Goal: Task Accomplishment & Management: Use online tool/utility

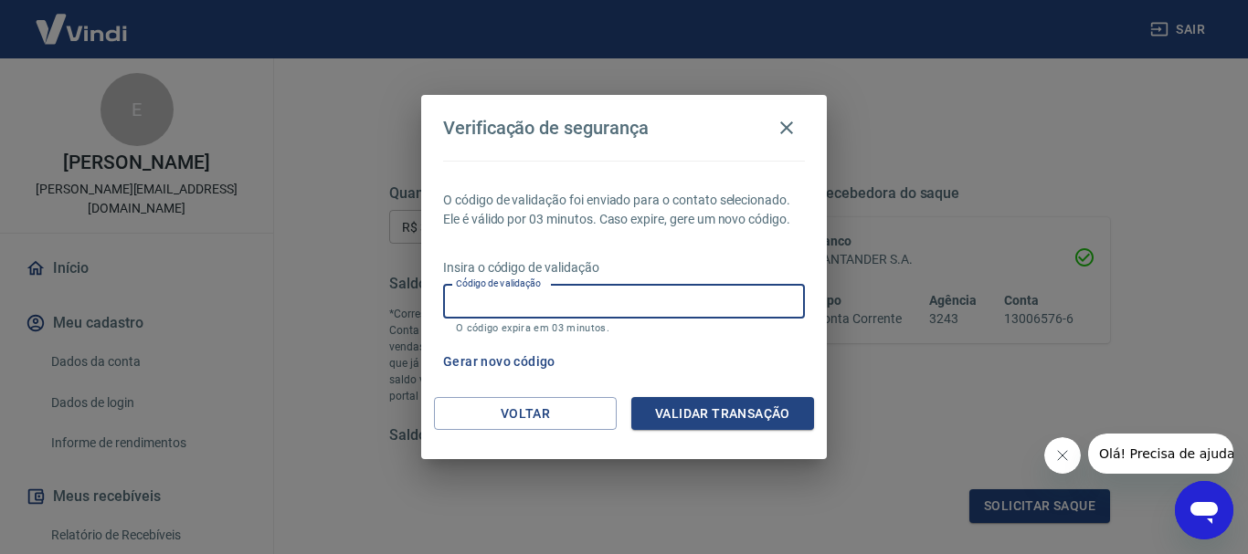
scroll to position [365, 0]
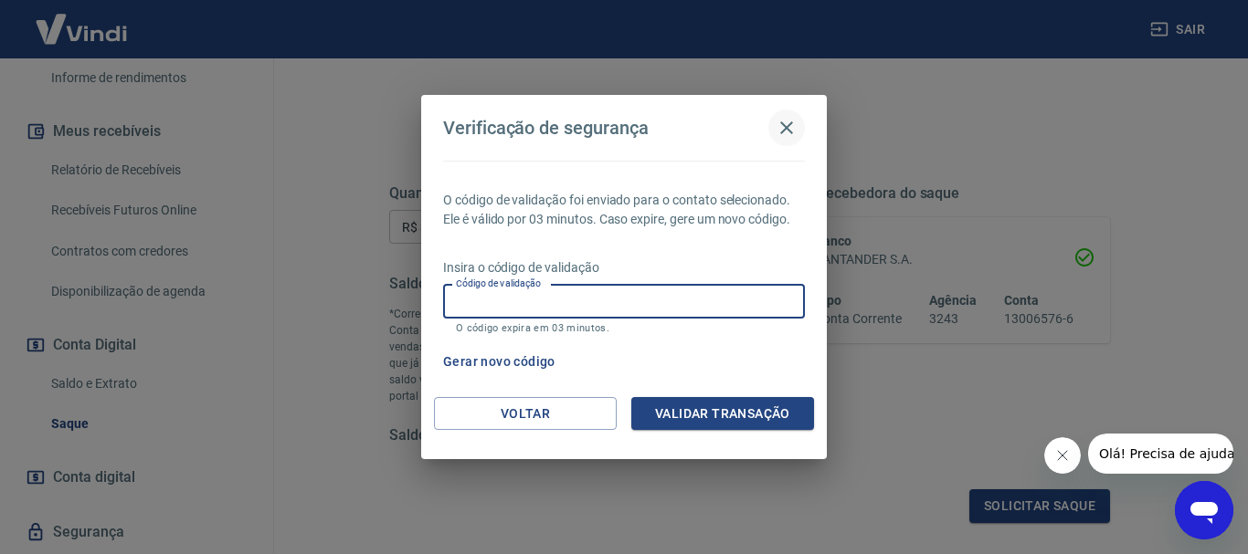
click at [793, 129] on icon "button" at bounding box center [787, 128] width 22 height 22
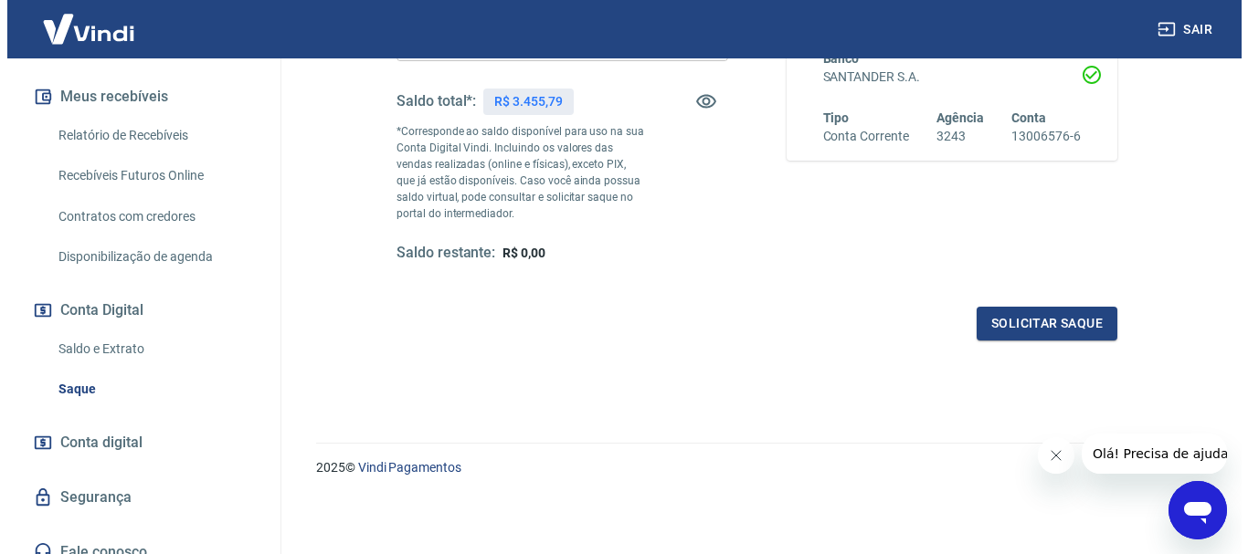
scroll to position [418, 0]
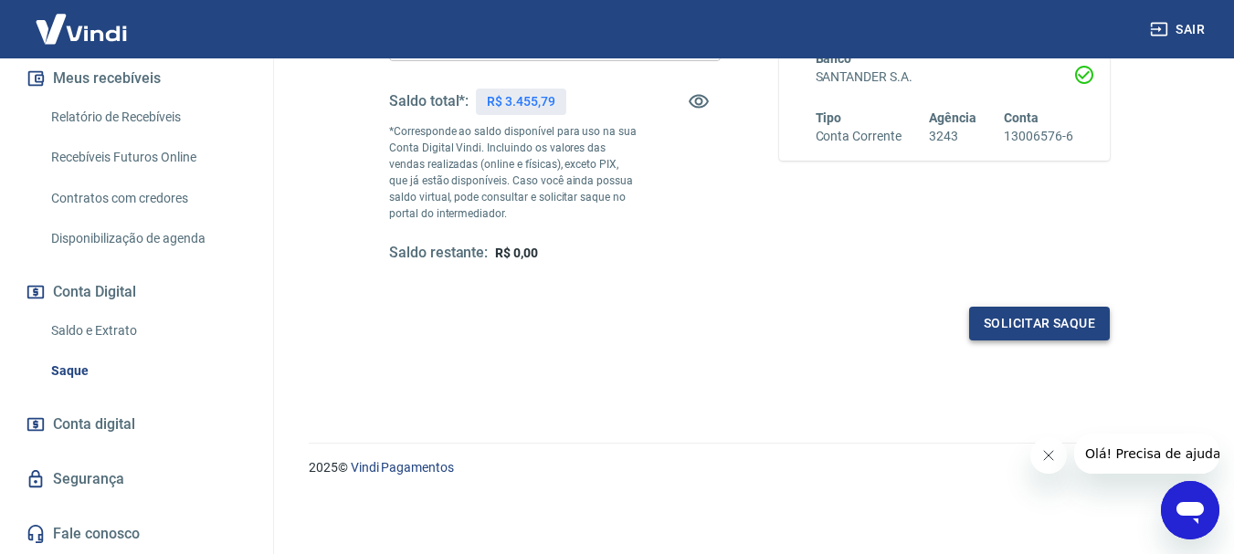
click at [1033, 325] on button "Solicitar saque" at bounding box center [1039, 324] width 141 height 34
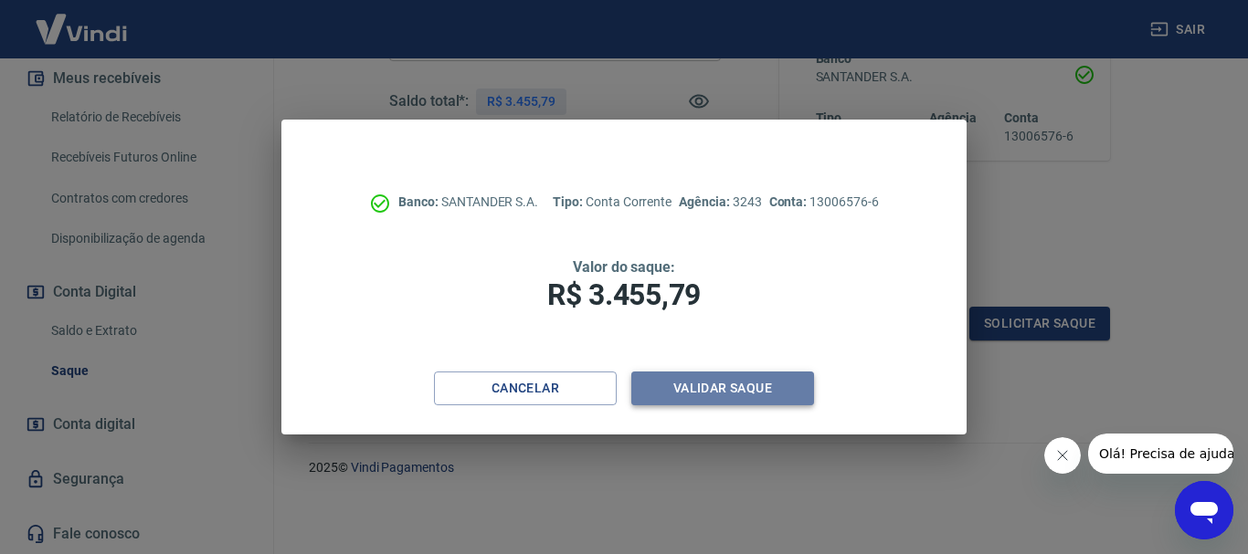
click at [736, 397] on button "Validar saque" at bounding box center [722, 389] width 183 height 34
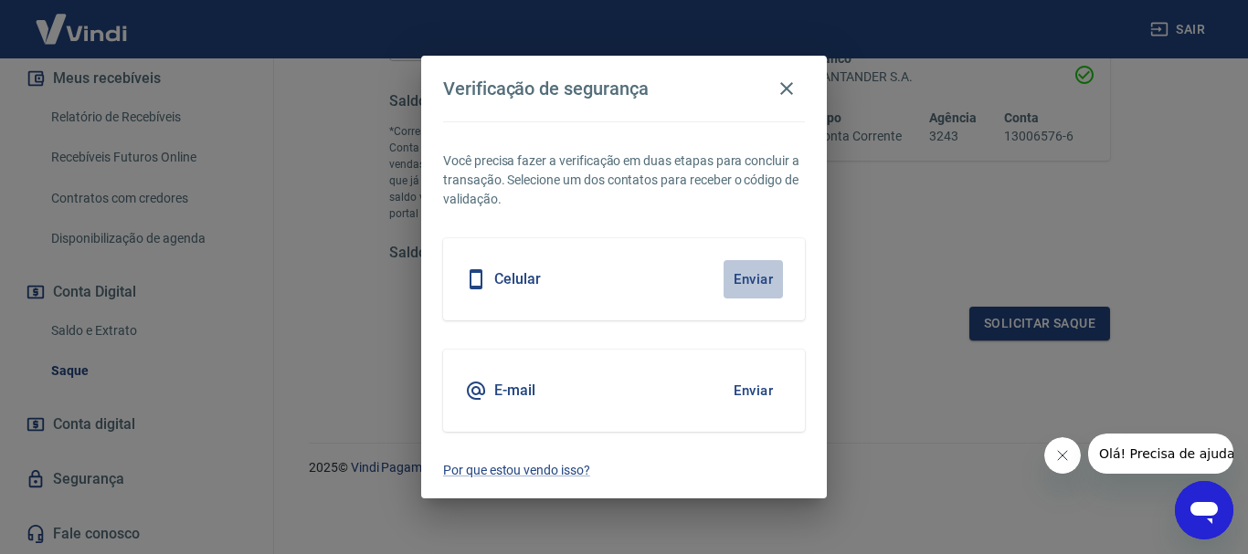
click at [760, 267] on button "Enviar" at bounding box center [752, 279] width 59 height 38
click at [744, 279] on button "Enviar" at bounding box center [752, 279] width 59 height 38
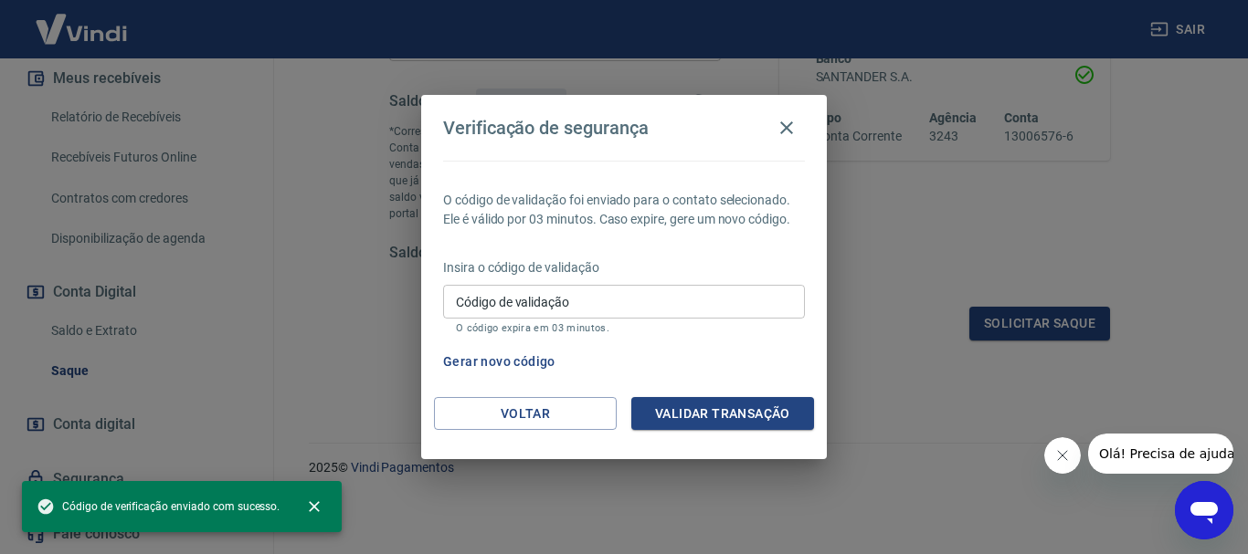
click at [513, 302] on input "Código de validação" at bounding box center [624, 302] width 362 height 34
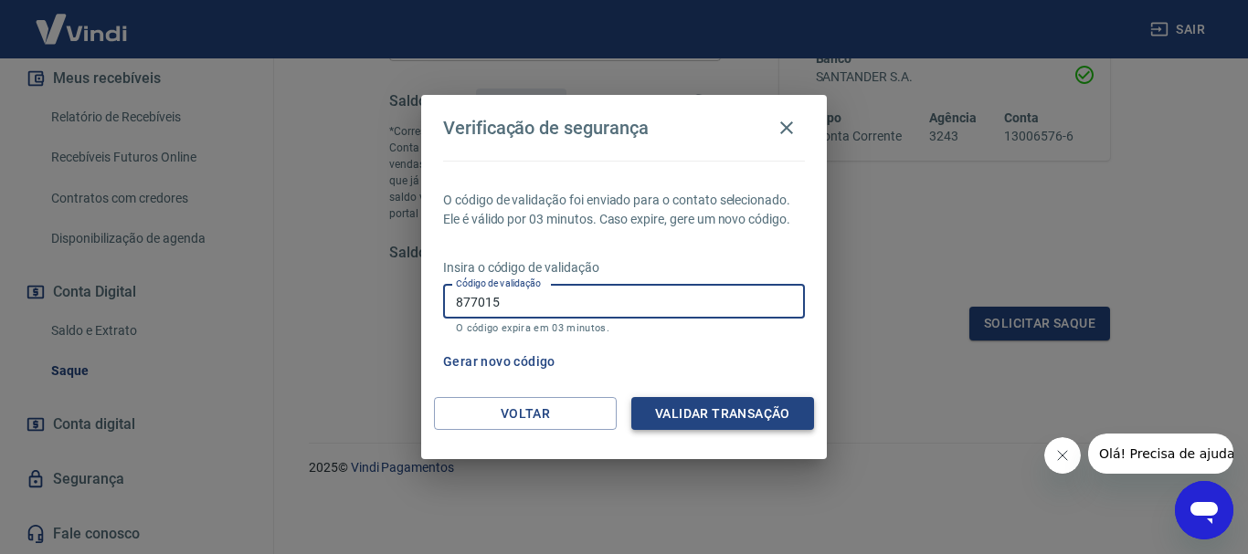
type input "877015"
click at [694, 417] on button "Validar transação" at bounding box center [722, 414] width 183 height 34
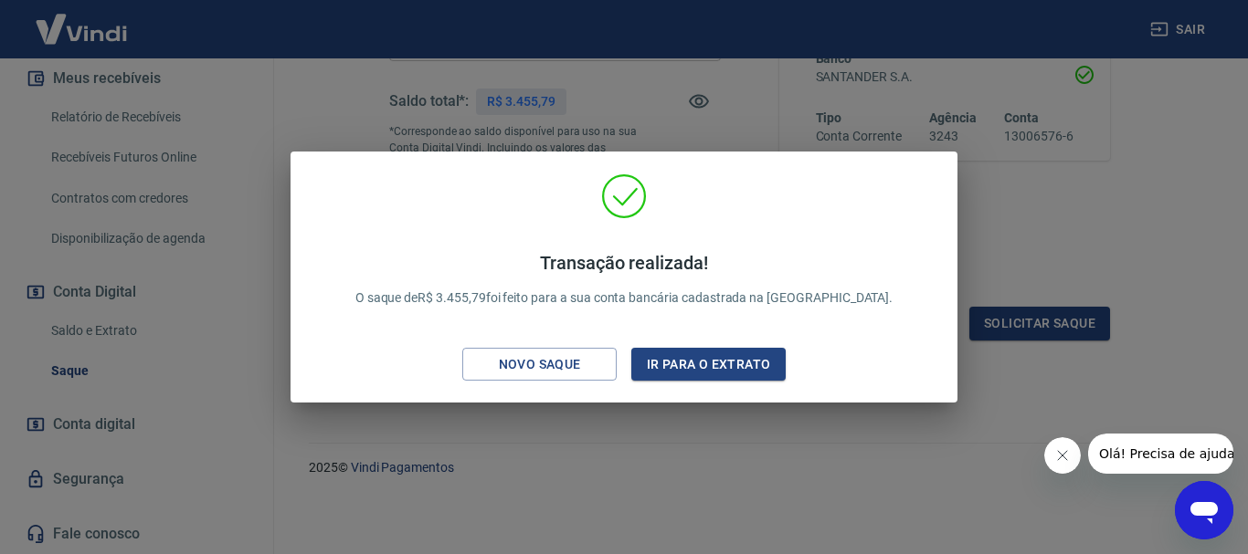
click at [317, 115] on div "Transação realizada! O saque de R$ 3.455,79 foi feito para a sua conta bancária…" at bounding box center [624, 277] width 1248 height 554
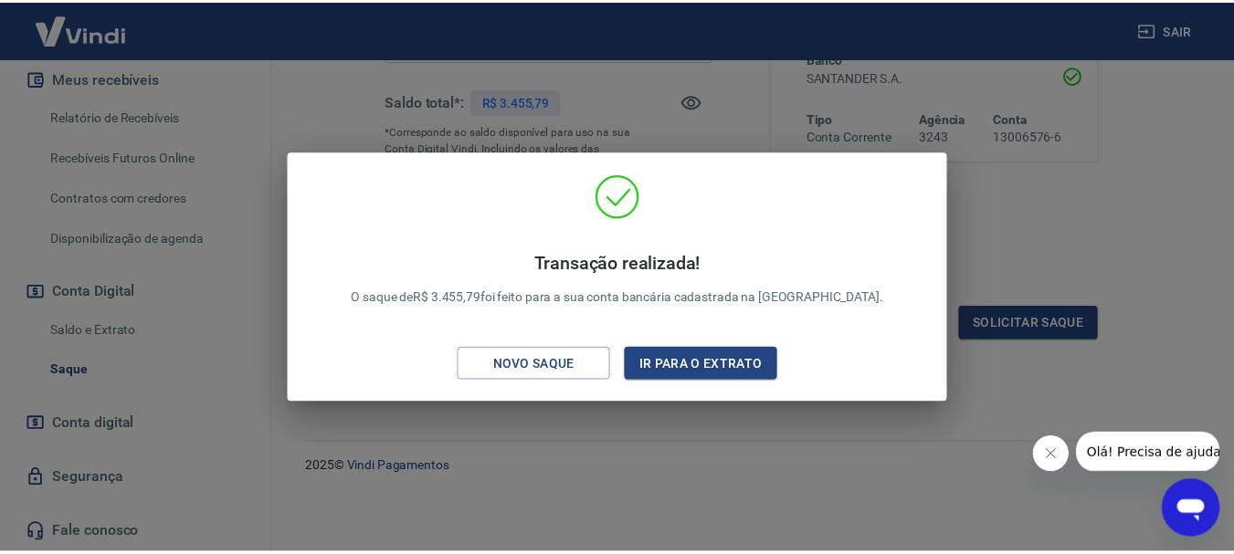
scroll to position [349, 0]
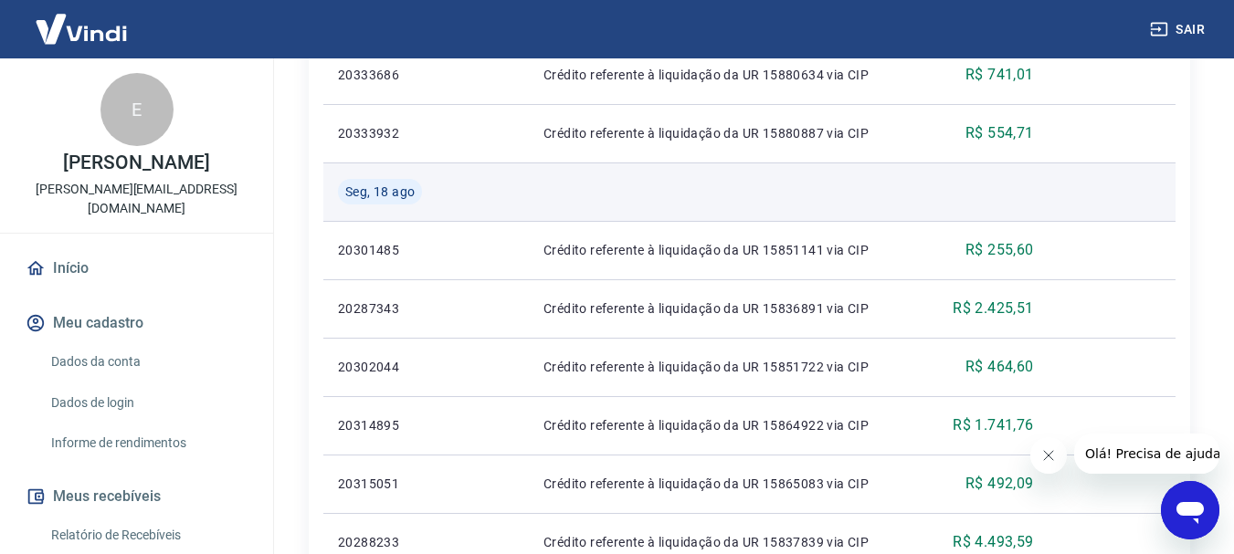
scroll to position [913, 0]
